Goal: Task Accomplishment & Management: Manage account settings

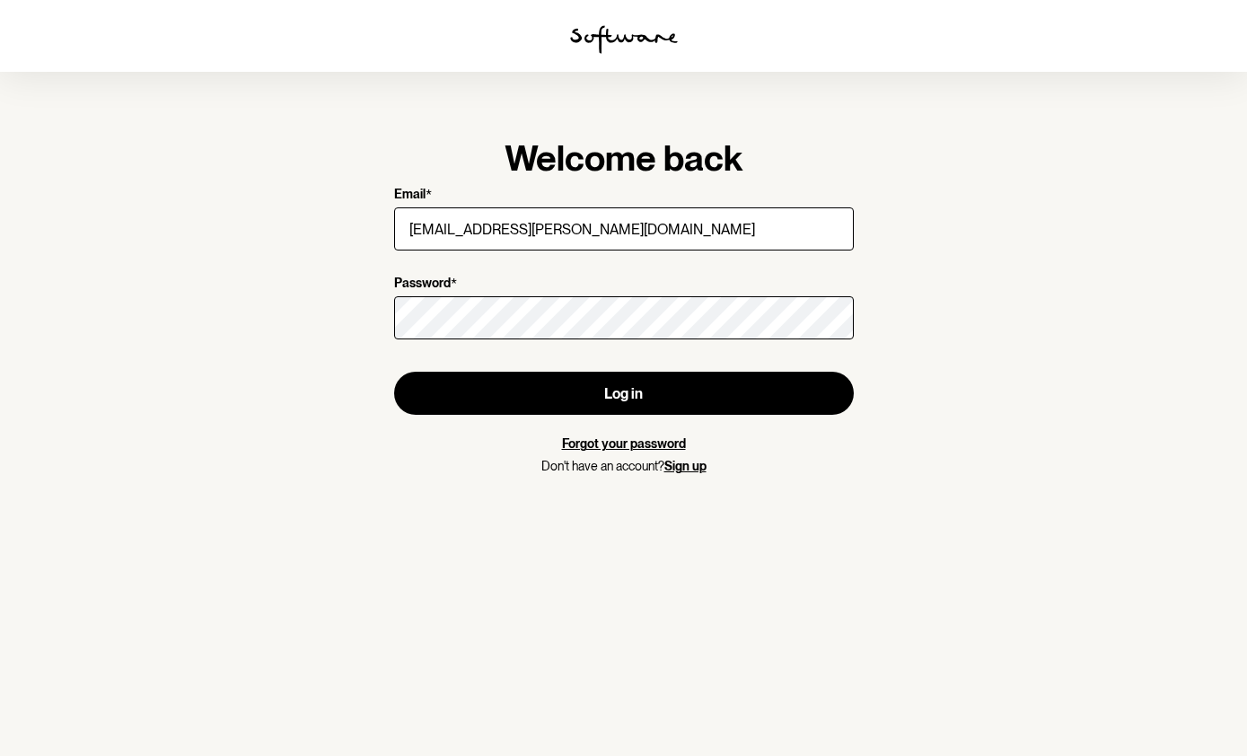
type input "[EMAIL_ADDRESS][PERSON_NAME][DOMAIN_NAME]"
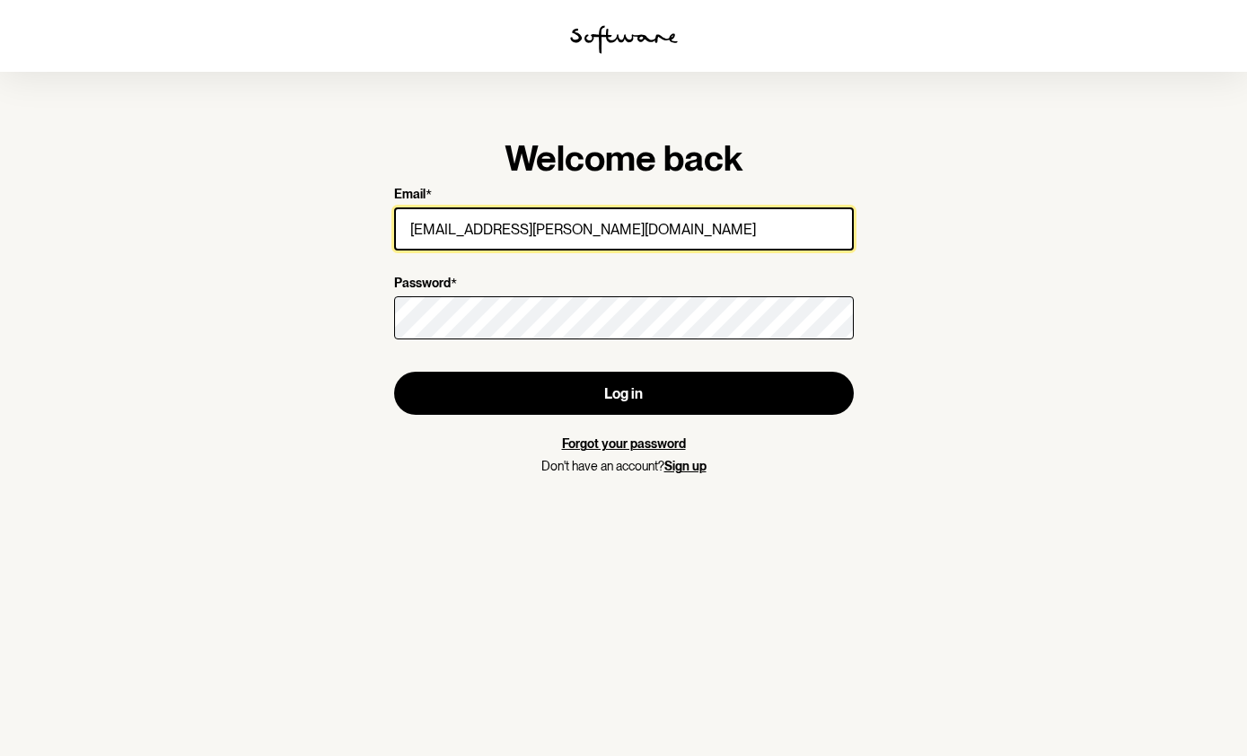
click at [623, 393] on button "Log in" at bounding box center [624, 393] width 460 height 43
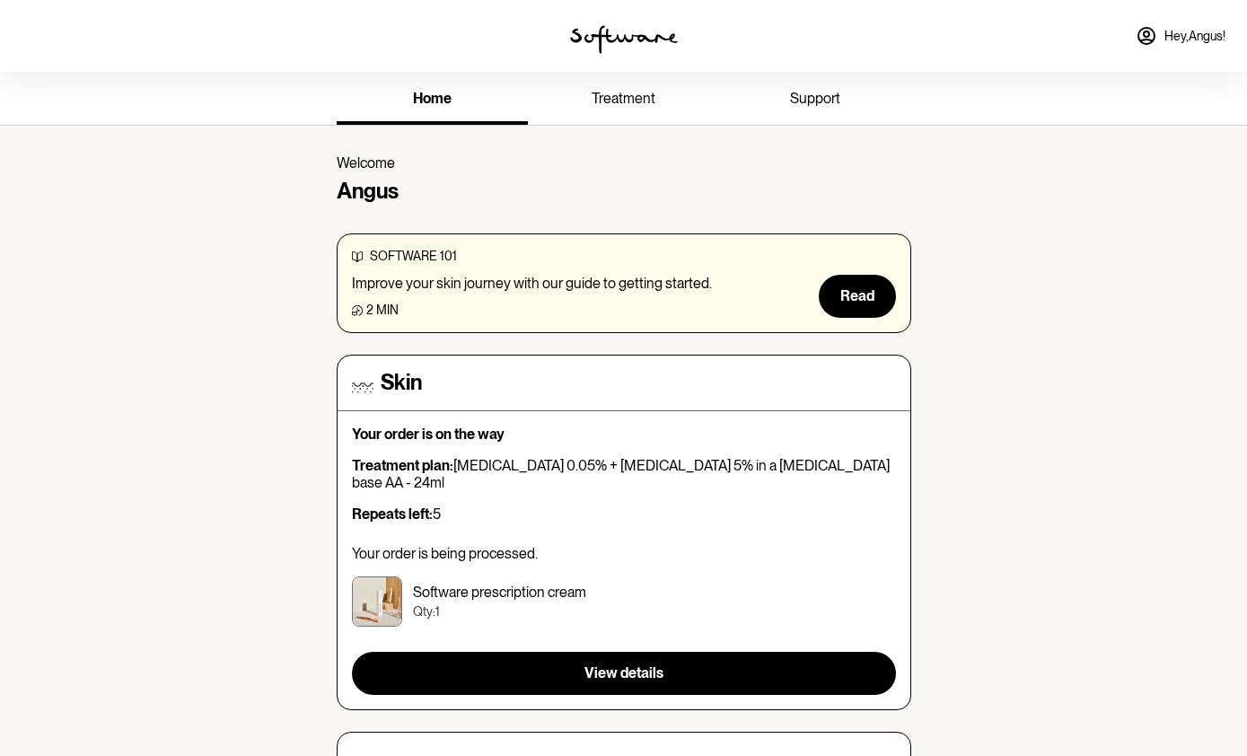
scroll to position [164, 0]
